Goal: Entertainment & Leisure: Consume media (video, audio)

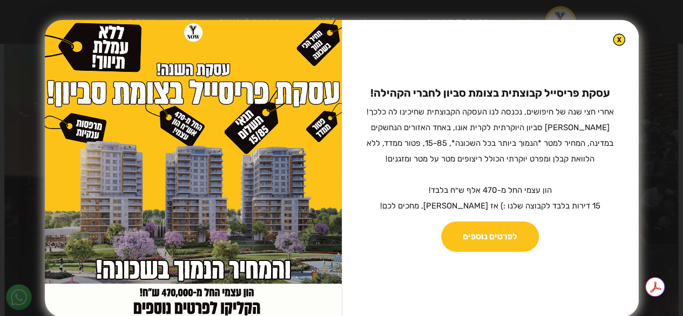
click at [613, 42] on img at bounding box center [619, 39] width 12 height 12
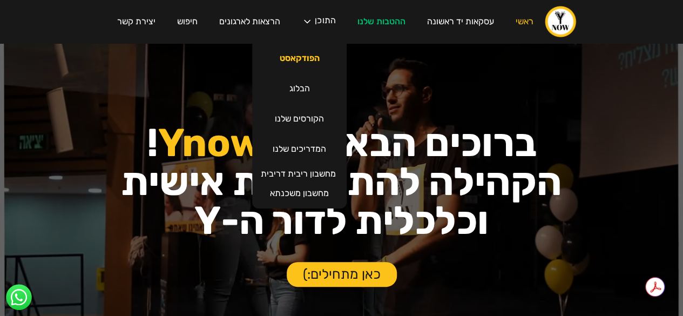
click at [286, 57] on link "הפודקאסט" at bounding box center [300, 58] width 62 height 30
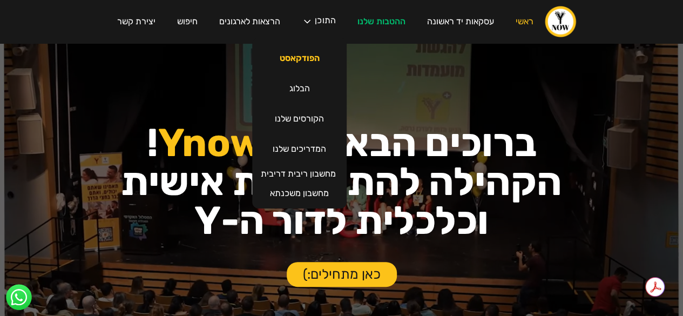
click at [286, 63] on link "הפודקאסט" at bounding box center [300, 58] width 62 height 30
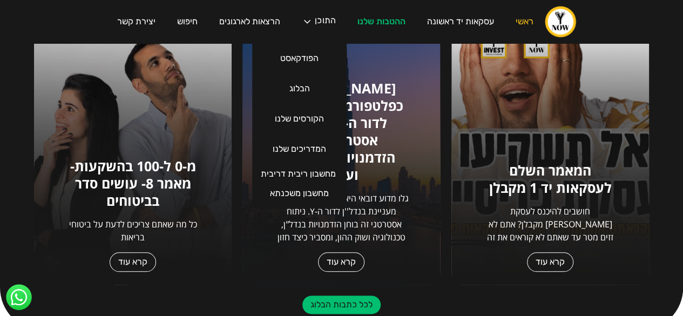
scroll to position [480, 0]
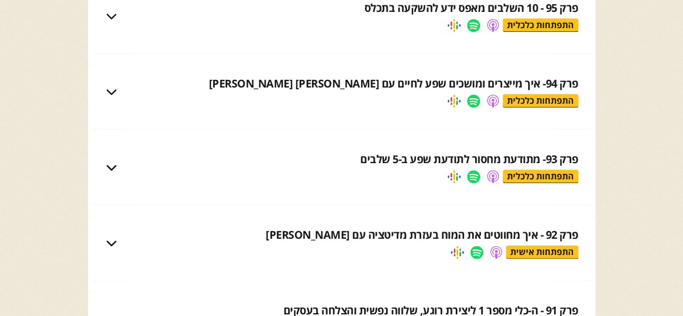
scroll to position [526, 0]
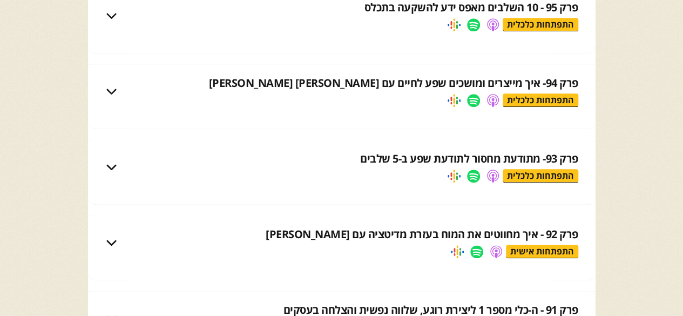
click at [112, 166] on img at bounding box center [111, 166] width 13 height 13
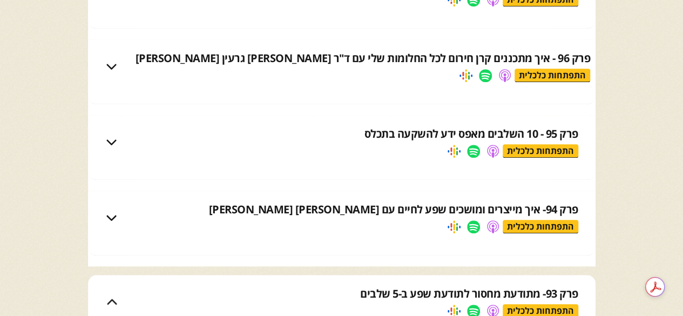
scroll to position [399, 0]
